Goal: Contribute content: Contribute content

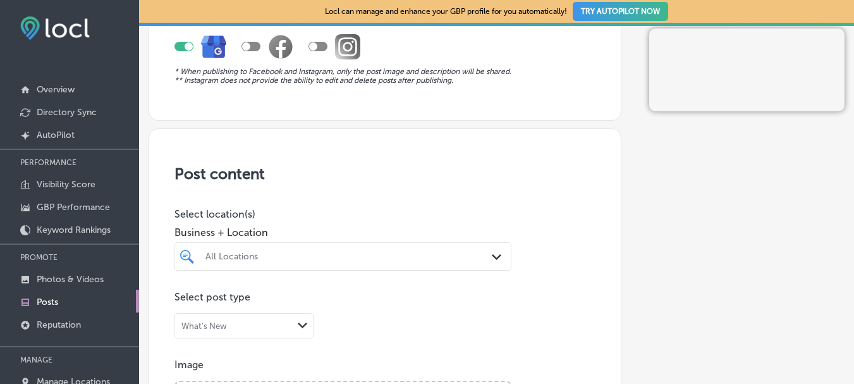
scroll to position [190, 0]
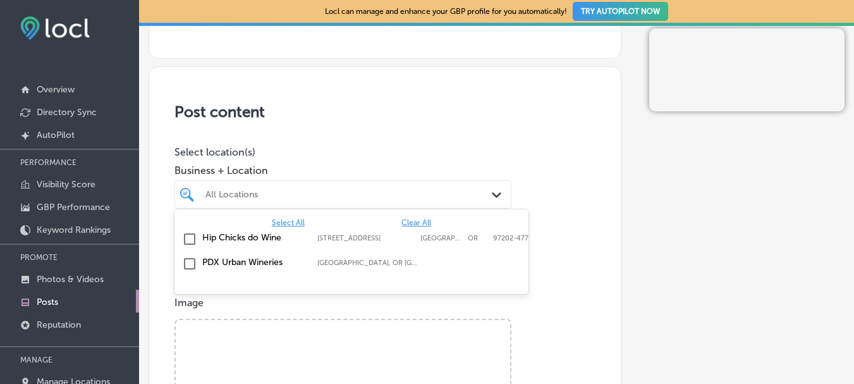
click at [364, 191] on div "All Locations" at bounding box center [349, 194] width 288 height 11
click at [189, 237] on input "checkbox" at bounding box center [189, 238] width 15 height 15
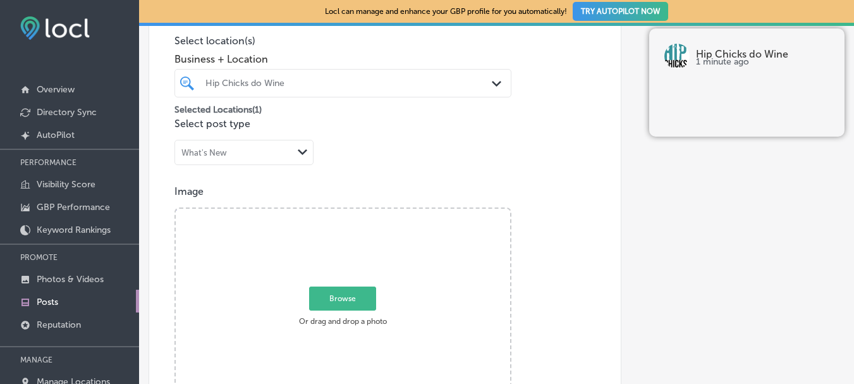
scroll to position [316, 0]
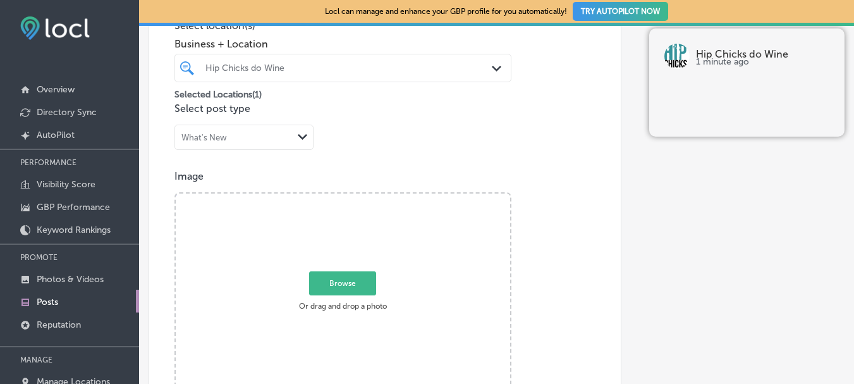
click at [346, 279] on span "Browse" at bounding box center [342, 283] width 67 height 24
click at [346, 197] on input "Browse Or drag and drop a photo" at bounding box center [343, 195] width 334 height 4
type input "C:\fakepath\Upcoming Events 105-1118.jpg"
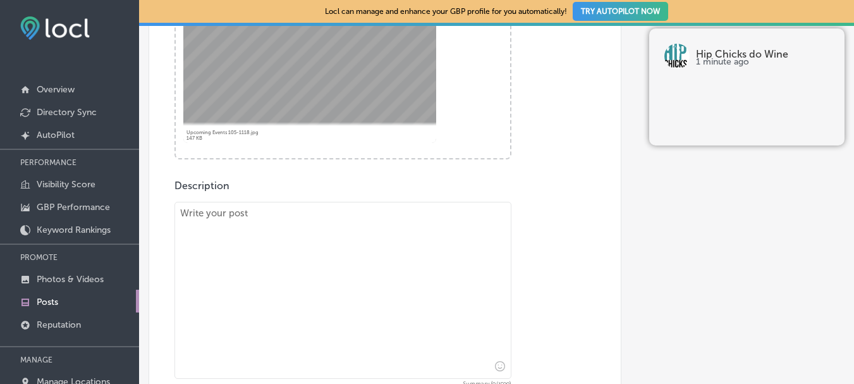
scroll to position [569, 0]
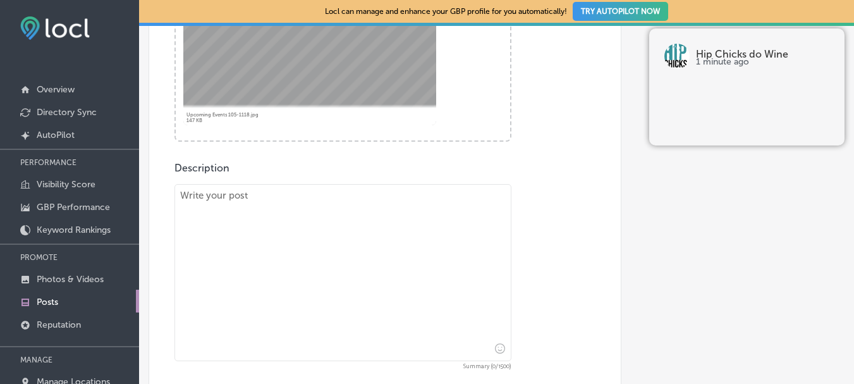
click at [214, 200] on textarea at bounding box center [342, 272] width 337 height 177
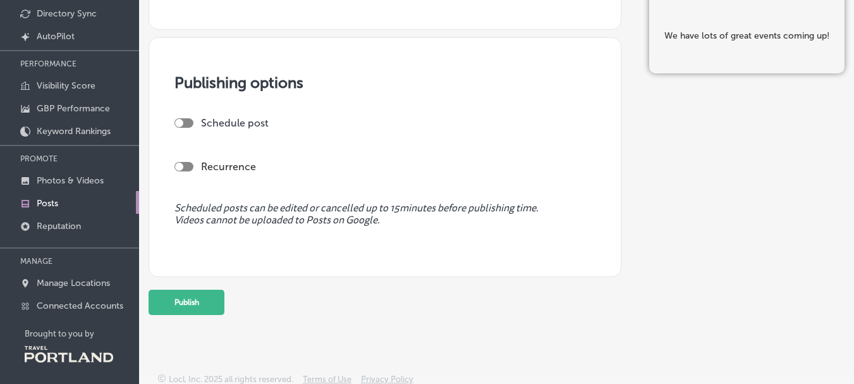
scroll to position [104, 0]
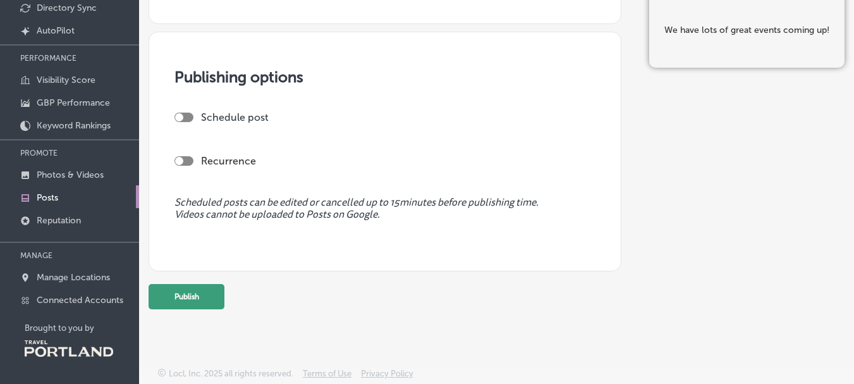
type textarea "We have lots of great events coming up!"
click at [188, 296] on button "Publish" at bounding box center [187, 296] width 76 height 25
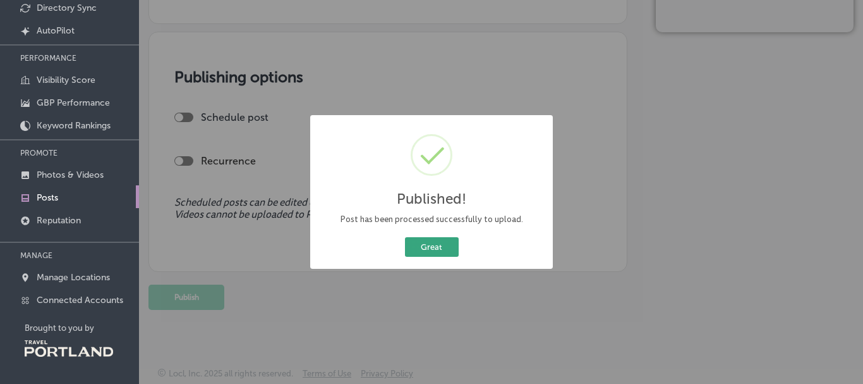
click at [433, 240] on button "Great" at bounding box center [432, 247] width 54 height 20
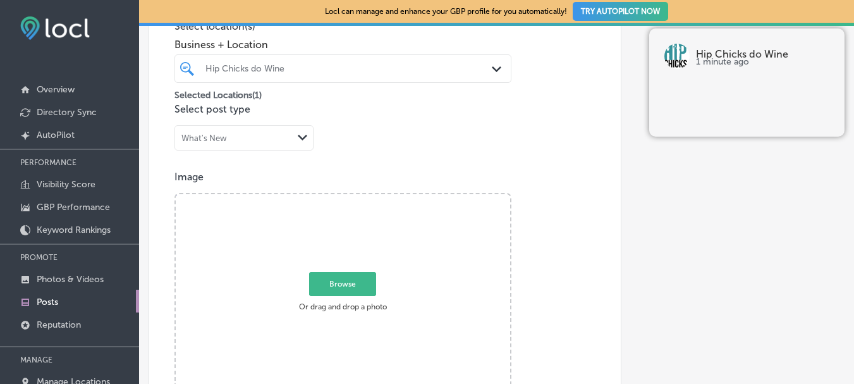
scroll to position [316, 0]
click at [346, 291] on span "Browse" at bounding box center [342, 283] width 67 height 24
click at [346, 197] on input "Browse Or drag and drop a photo" at bounding box center [343, 195] width 334 height 4
type input "C:\fakepath\Upcoming Events 1012=1123.jpg"
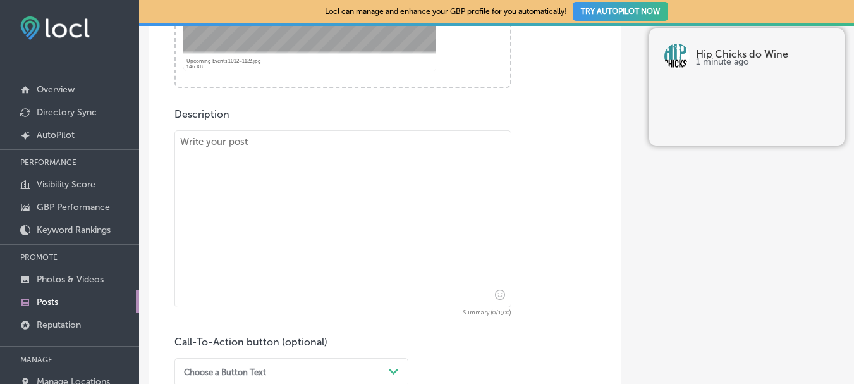
scroll to position [632, 0]
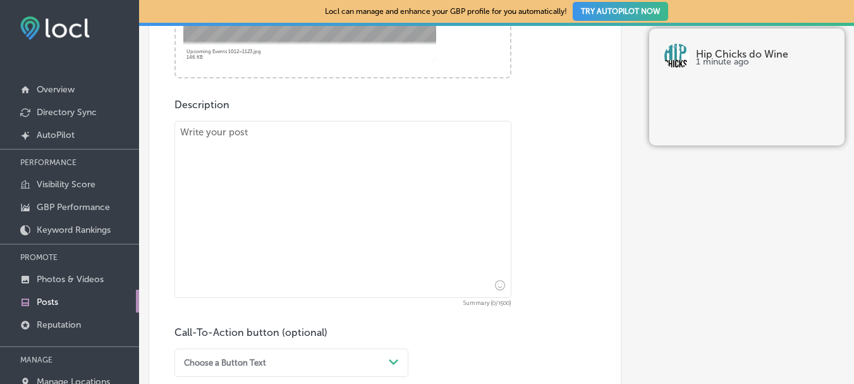
click at [298, 160] on textarea at bounding box center [342, 209] width 337 height 177
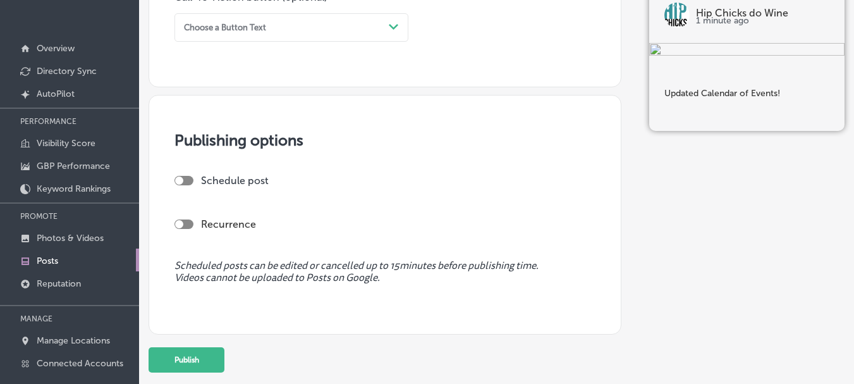
scroll to position [63, 0]
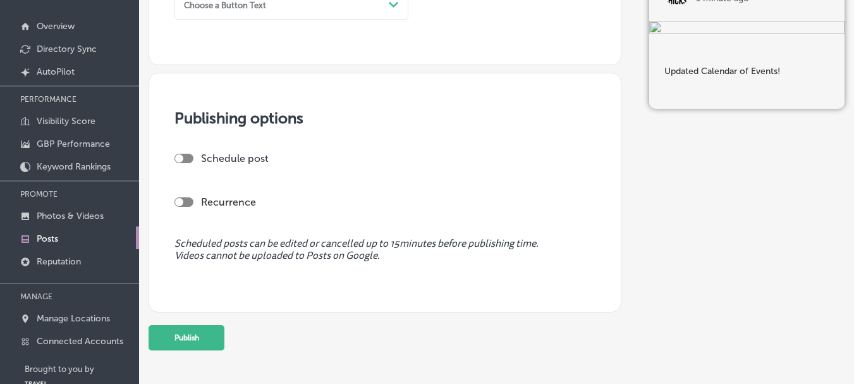
click at [187, 158] on div at bounding box center [183, 158] width 19 height 9
type textarea "Updated Calendar of Events!"
checkbox input "true"
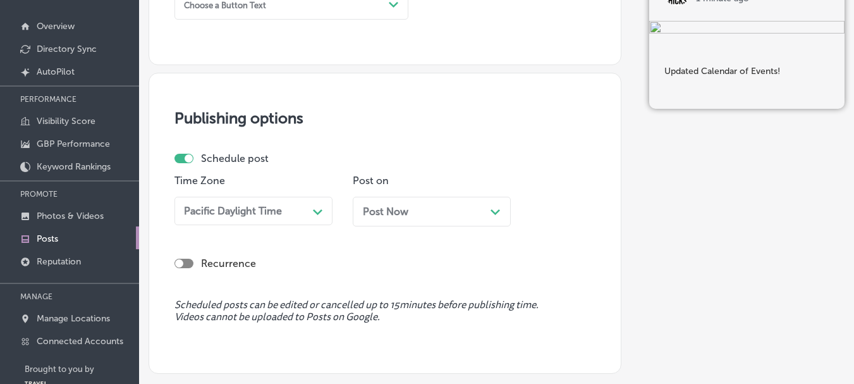
click at [403, 214] on span "Post Now" at bounding box center [385, 211] width 45 height 12
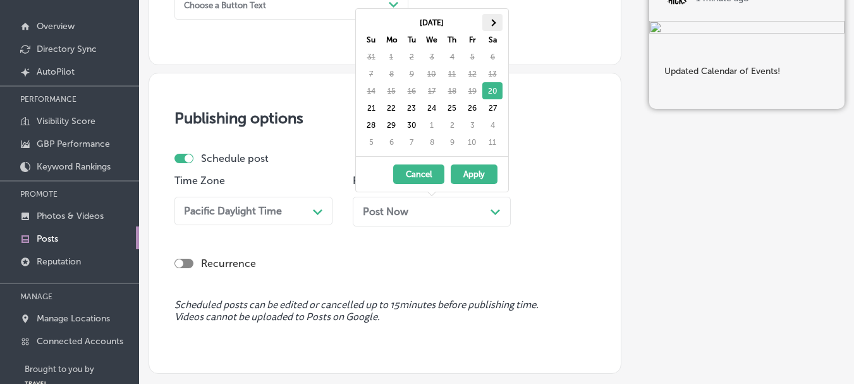
click at [495, 20] on th at bounding box center [492, 22] width 20 height 17
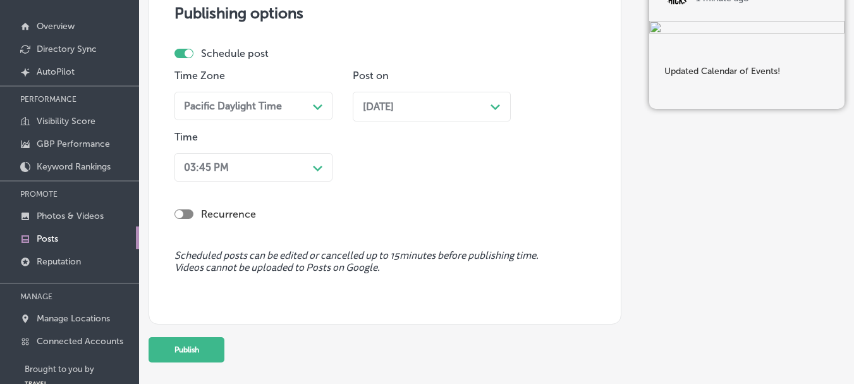
scroll to position [1043, 0]
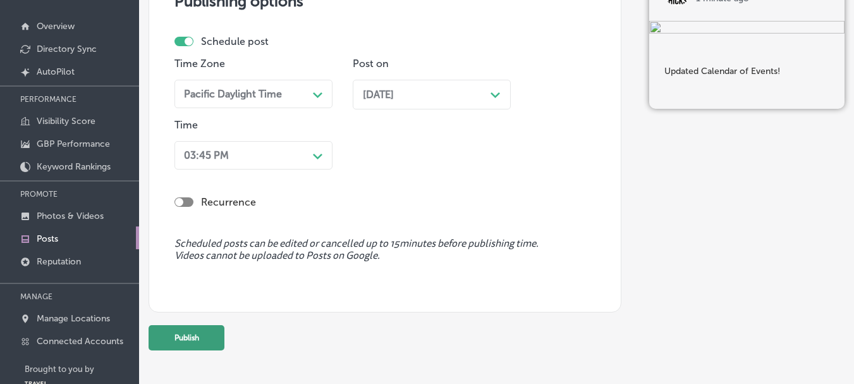
click at [184, 339] on button "Publish" at bounding box center [187, 337] width 76 height 25
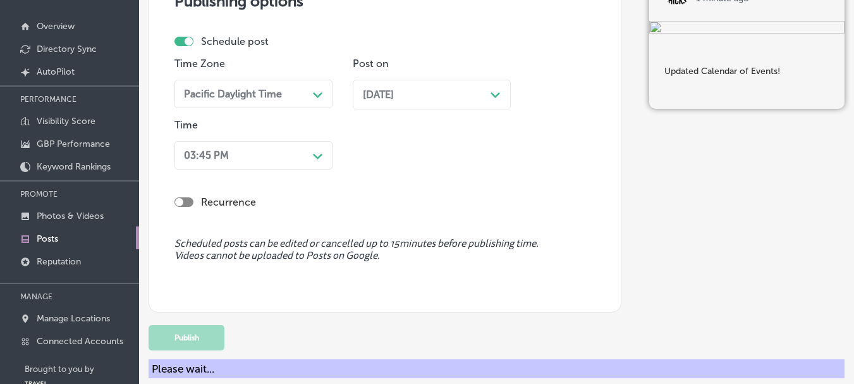
scroll to position [988, 0]
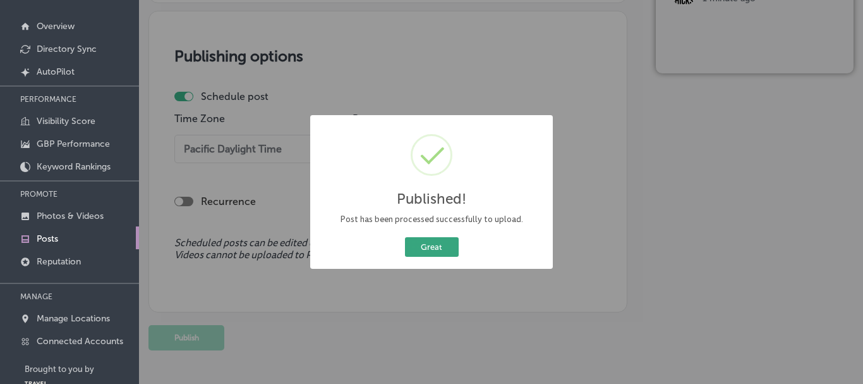
click at [453, 242] on button "Great" at bounding box center [432, 247] width 54 height 20
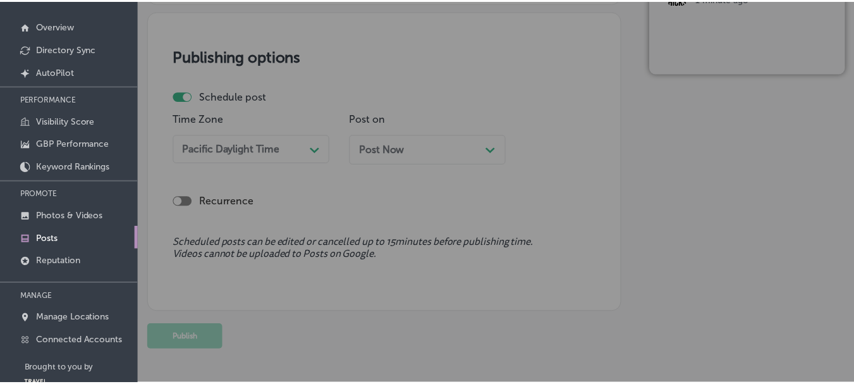
scroll to position [987, 0]
